Goal: Transaction & Acquisition: Subscribe to service/newsletter

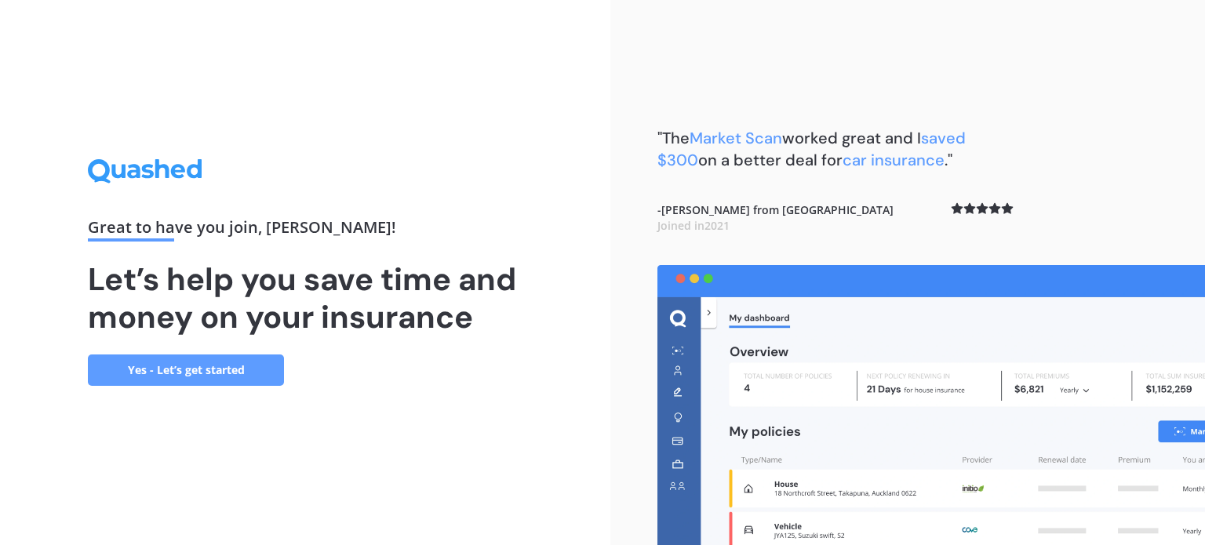
click at [220, 364] on link "Yes - Let’s get started" at bounding box center [186, 370] width 196 height 31
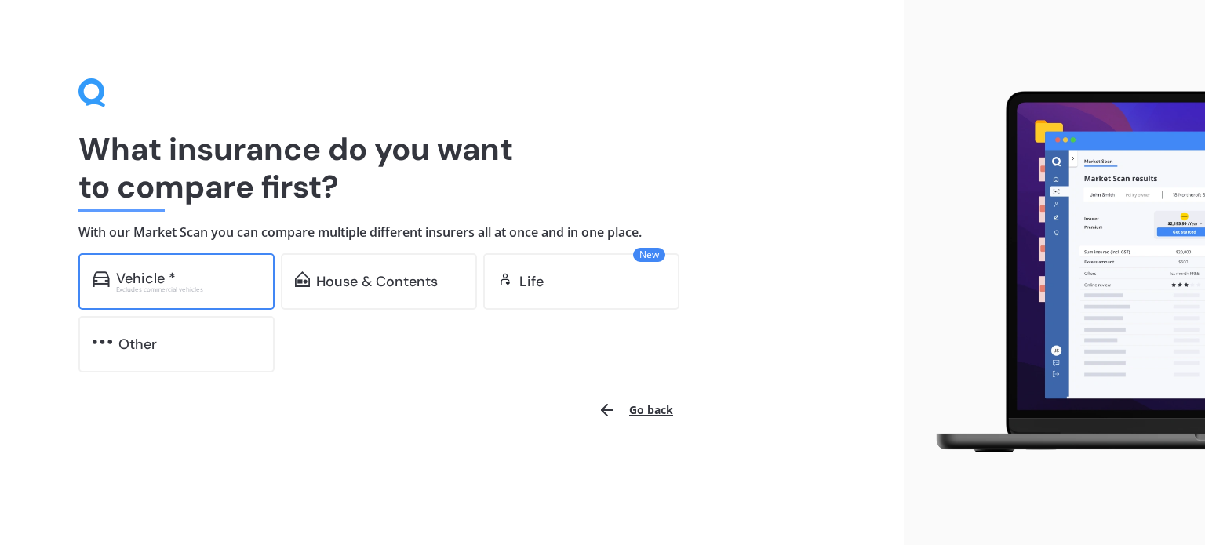
click at [162, 282] on div "Vehicle *" at bounding box center [146, 279] width 60 height 16
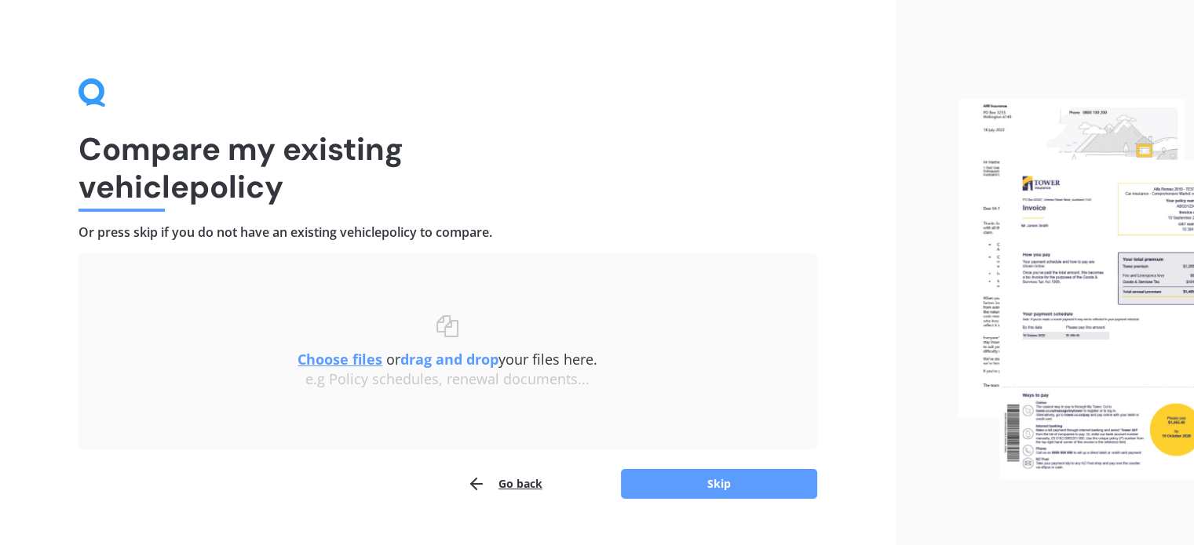
click at [512, 483] on button "Go back" at bounding box center [504, 484] width 75 height 31
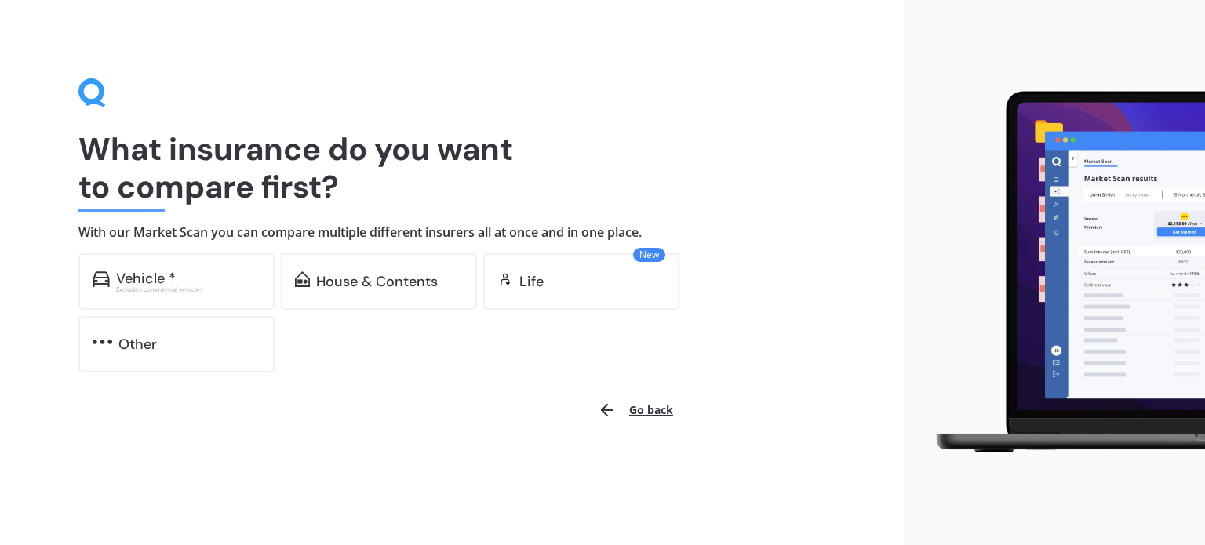
click at [623, 398] on button "Go back" at bounding box center [636, 411] width 94 height 38
